Goal: Communication & Community: Answer question/provide support

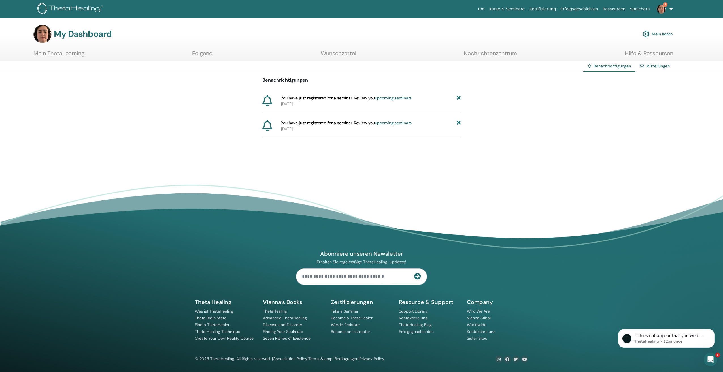
click at [392, 97] on link "upcoming seminars" at bounding box center [393, 97] width 37 height 5
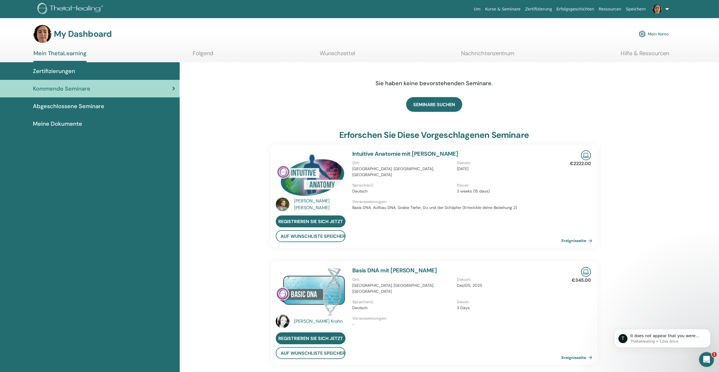
click at [706, 355] on div "Intercom Messenger uygulamasını aç" at bounding box center [705, 359] width 19 height 19
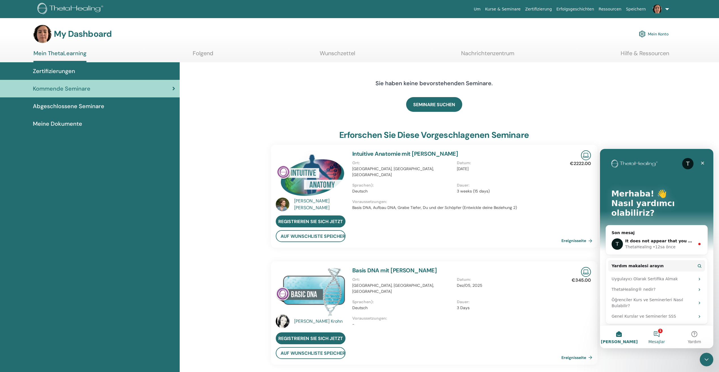
click at [654, 335] on button "1 Mesajlar" at bounding box center [656, 337] width 38 height 23
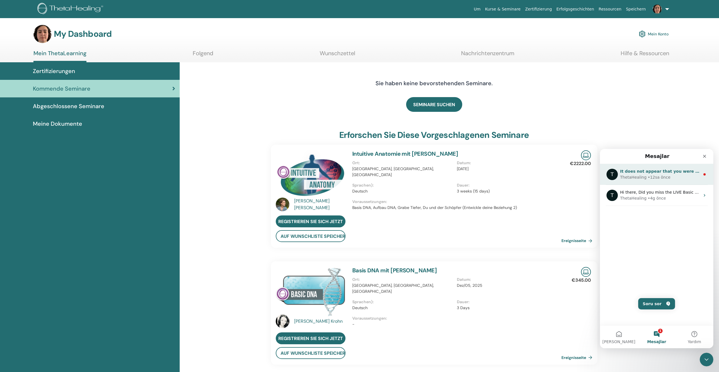
click at [680, 178] on div "ThetaHealing • 12sa önce" at bounding box center [660, 178] width 80 height 6
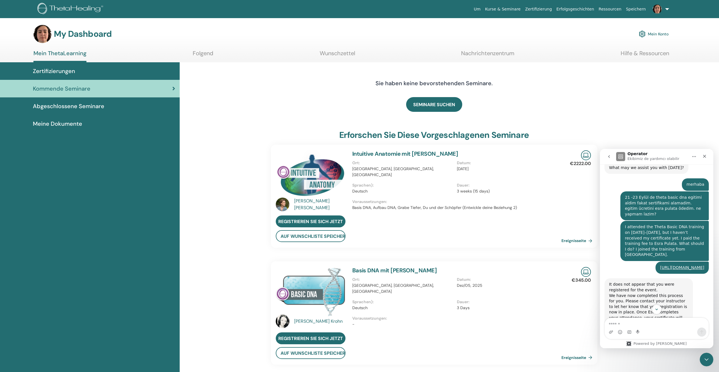
scroll to position [243, 0]
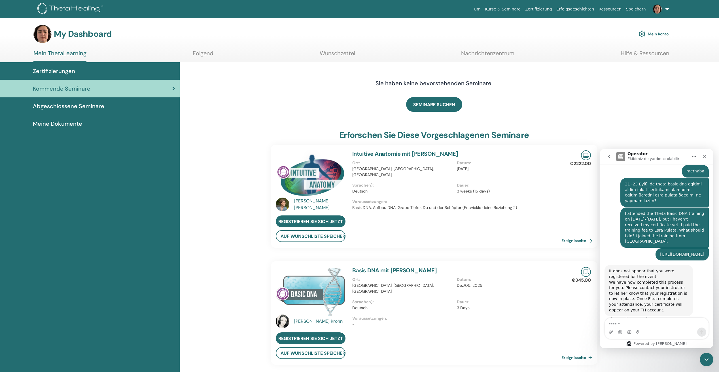
click at [655, 325] on textarea "Mesaj…" at bounding box center [657, 323] width 104 height 10
type textarea "*"
type textarea "**********"
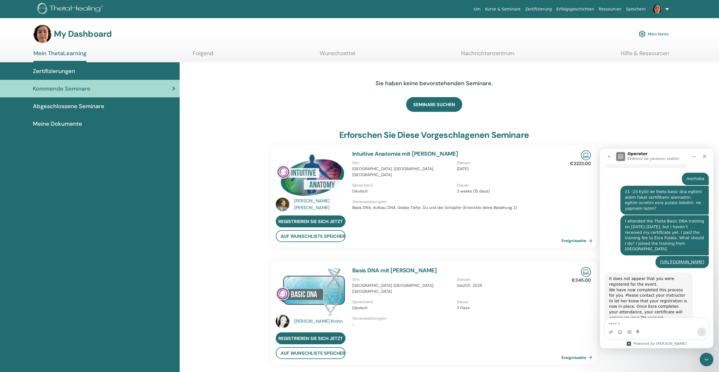
scroll to position [275, 0]
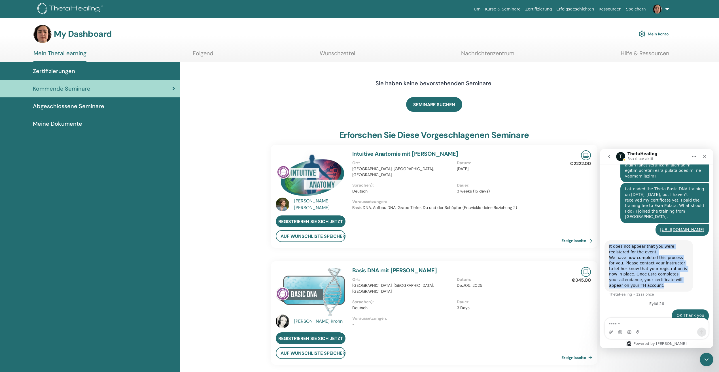
drag, startPoint x: 622, startPoint y: 246, endPoint x: 688, endPoint y: 275, distance: 71.9
click at [688, 275] on div "It does not appear that you were registered for the event. We have now complete…" at bounding box center [648, 266] width 88 height 51
copy div "It does not appear that you were registered for the event. We have now complete…"
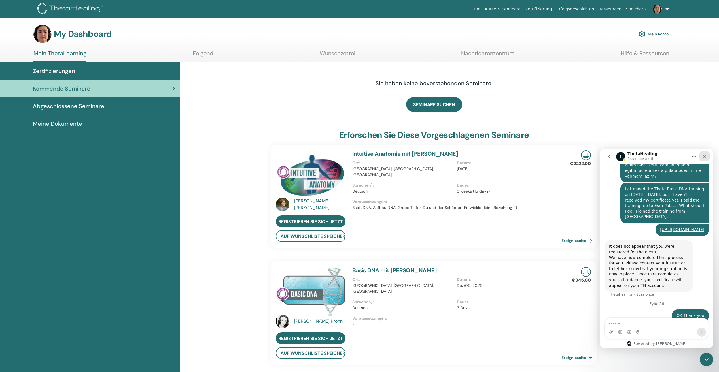
click at [708, 155] on div "Kapat" at bounding box center [704, 156] width 10 height 10
